Goal: Task Accomplishment & Management: Manage account settings

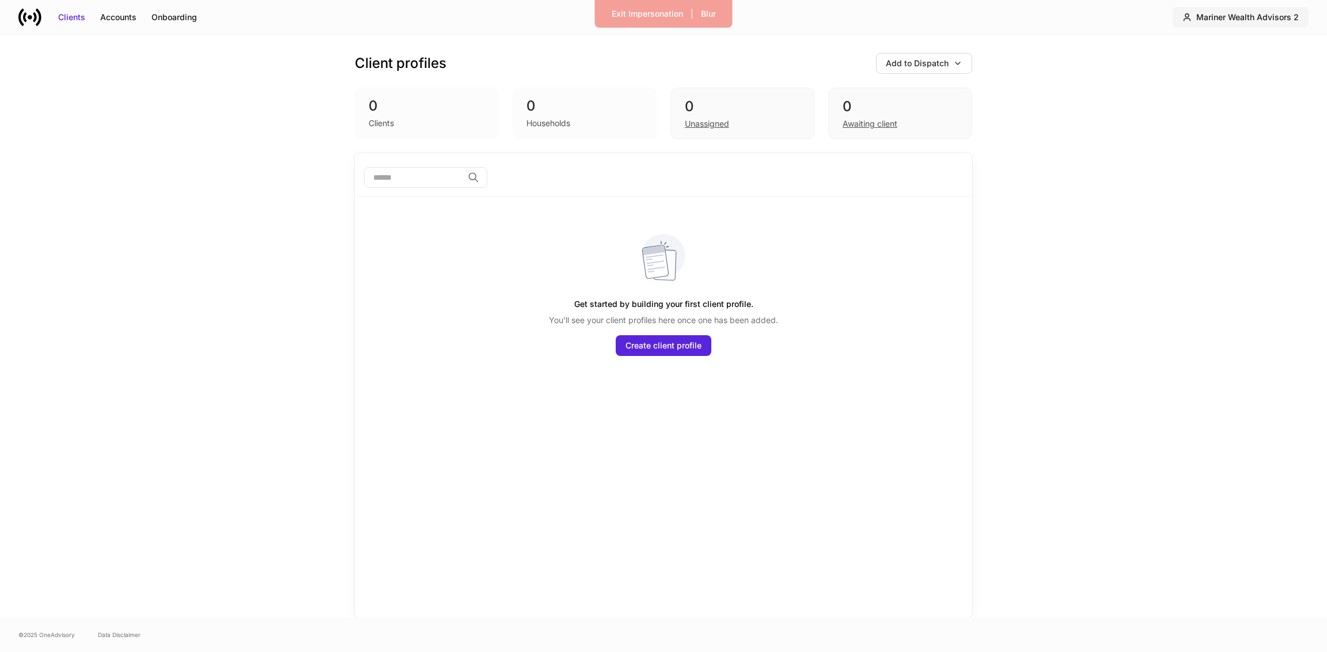
click at [1230, 7] on button "Mariner Wealth Advisors 2" at bounding box center [1241, 17] width 136 height 21
click at [1243, 70] on div "Mariner Wealth Advisors 2" at bounding box center [1230, 71] width 100 height 12
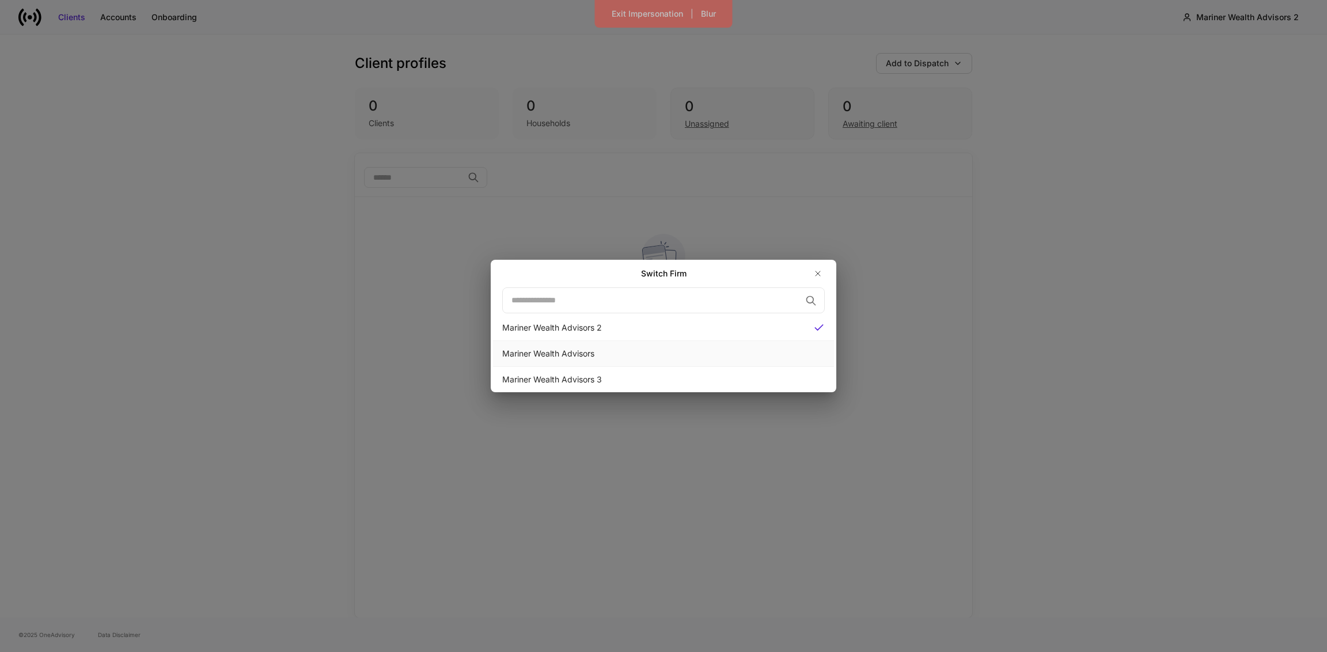
click at [667, 357] on div "Mariner Wealth Advisors" at bounding box center [663, 354] width 323 height 12
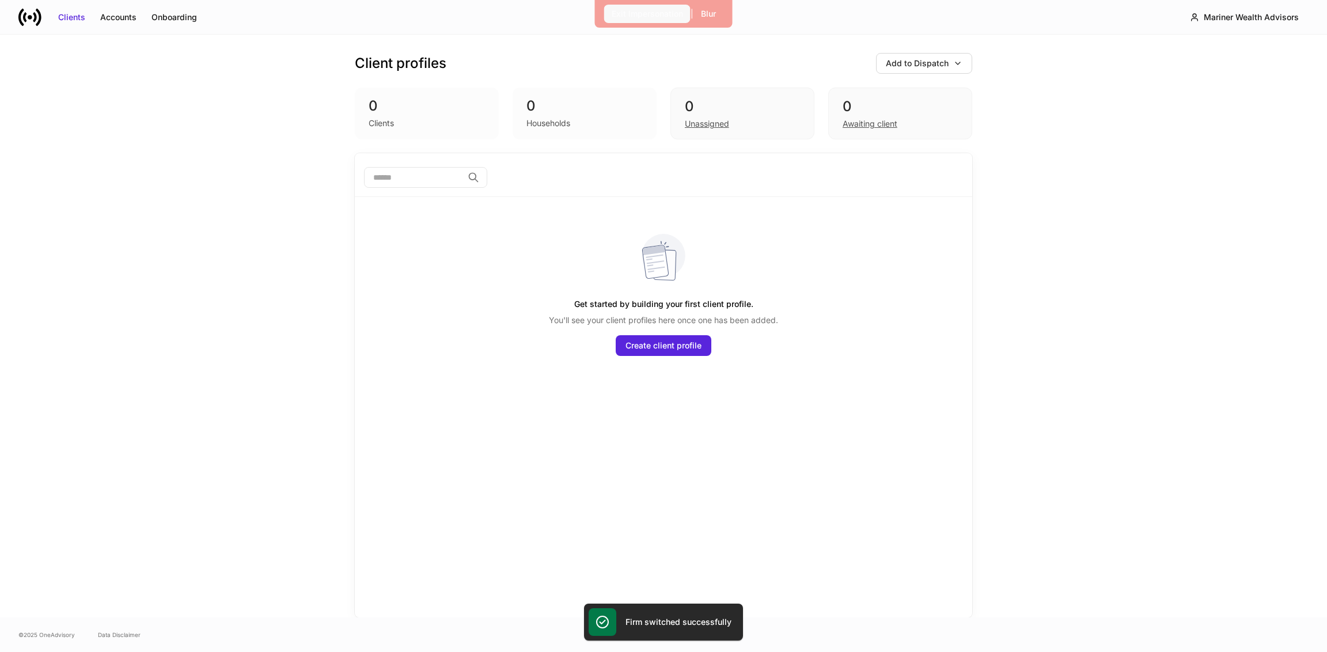
click at [620, 9] on div "Exit Impersonation" at bounding box center [647, 14] width 71 height 12
